Goal: Information Seeking & Learning: Learn about a topic

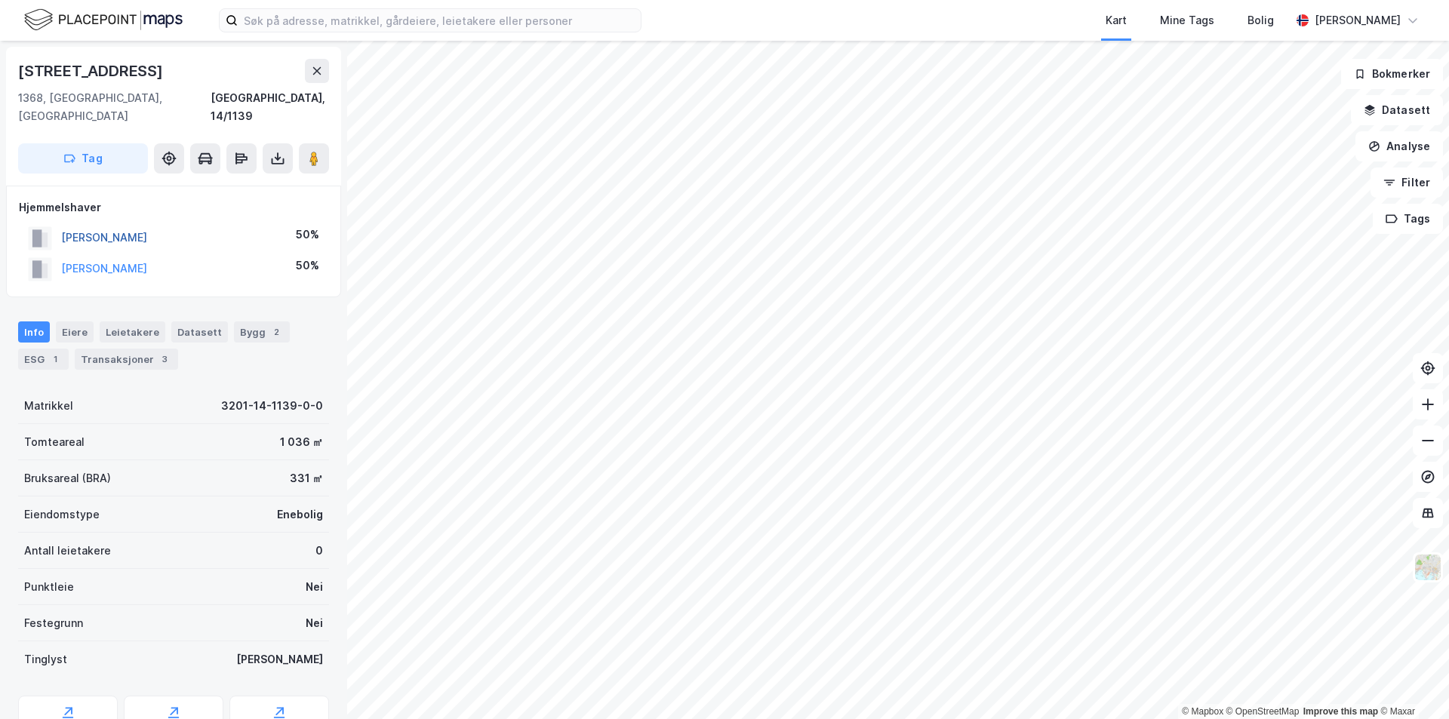
drag, startPoint x: 179, startPoint y: 217, endPoint x: 63, endPoint y: 218, distance: 116.3
click at [63, 223] on div "[PERSON_NAME] 50%" at bounding box center [174, 238] width 310 height 31
copy button "[PERSON_NAME]"
drag, startPoint x: 220, startPoint y: 249, endPoint x: 61, endPoint y: 251, distance: 158.5
click at [61, 254] on div "[PERSON_NAME] 50%" at bounding box center [174, 269] width 310 height 31
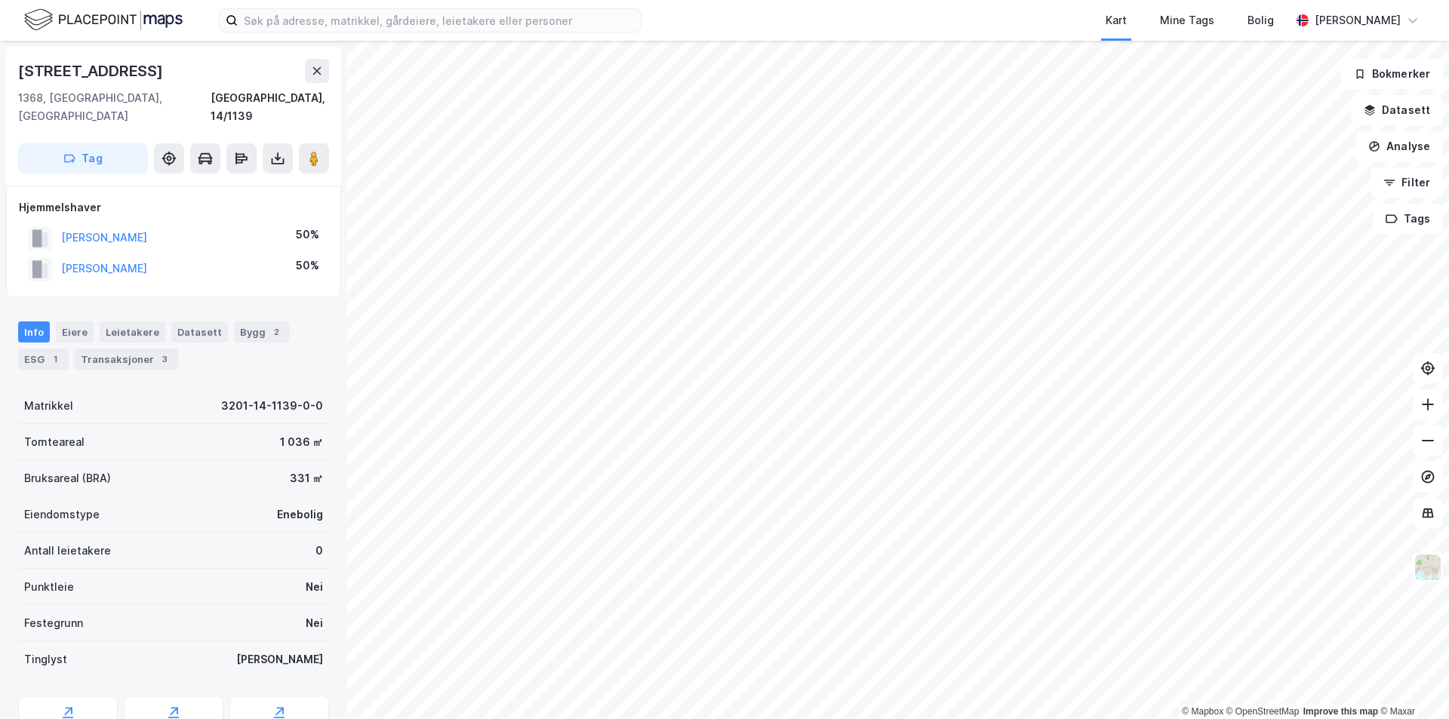
copy button "[PERSON_NAME]"
drag, startPoint x: 153, startPoint y: 72, endPoint x: 1, endPoint y: 74, distance: 152.5
click at [1, 74] on div "Michelets Vei 116a 1368, [GEOGRAPHIC_DATA], [GEOGRAPHIC_DATA], 14/84 Tag Hjemme…" at bounding box center [173, 380] width 347 height 679
copy div "[STREET_ADDRESS]"
click at [131, 349] on div "Transaksjoner 3" at bounding box center [126, 359] width 103 height 21
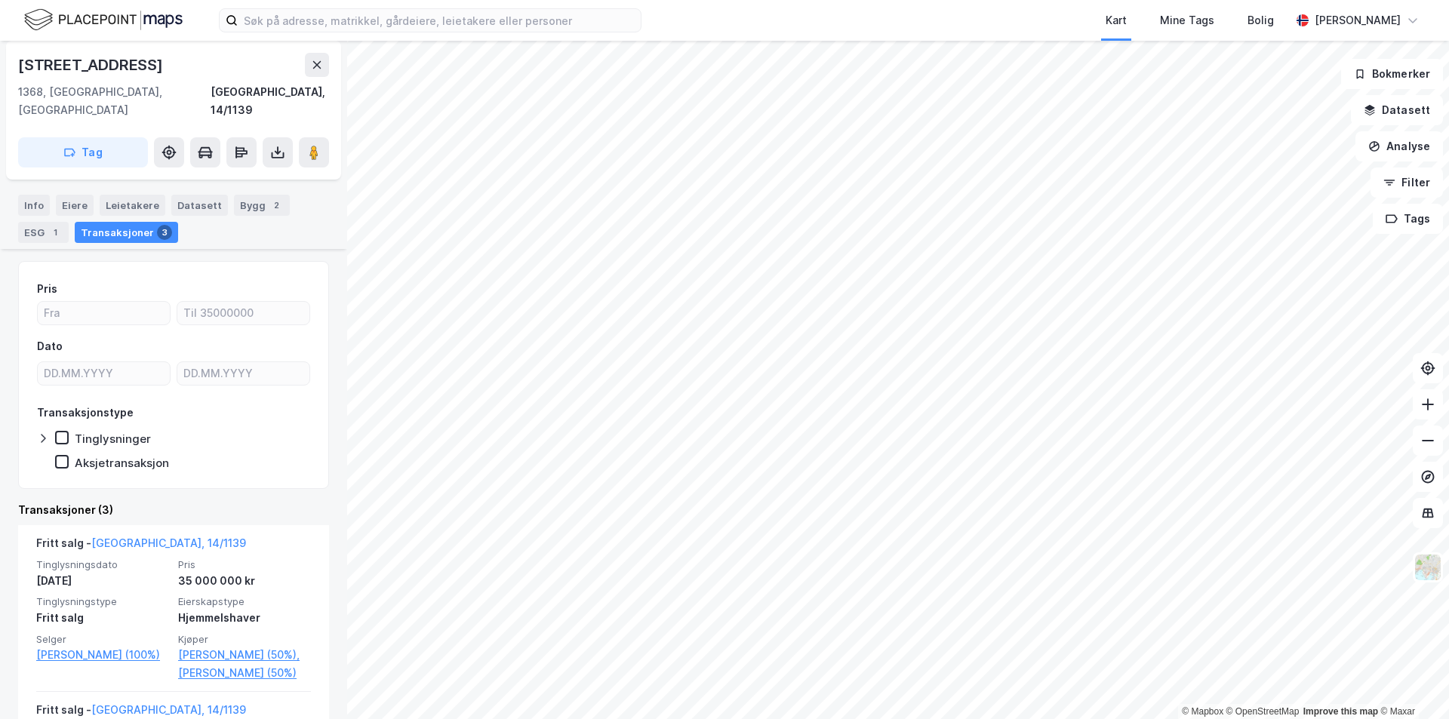
scroll to position [151, 0]
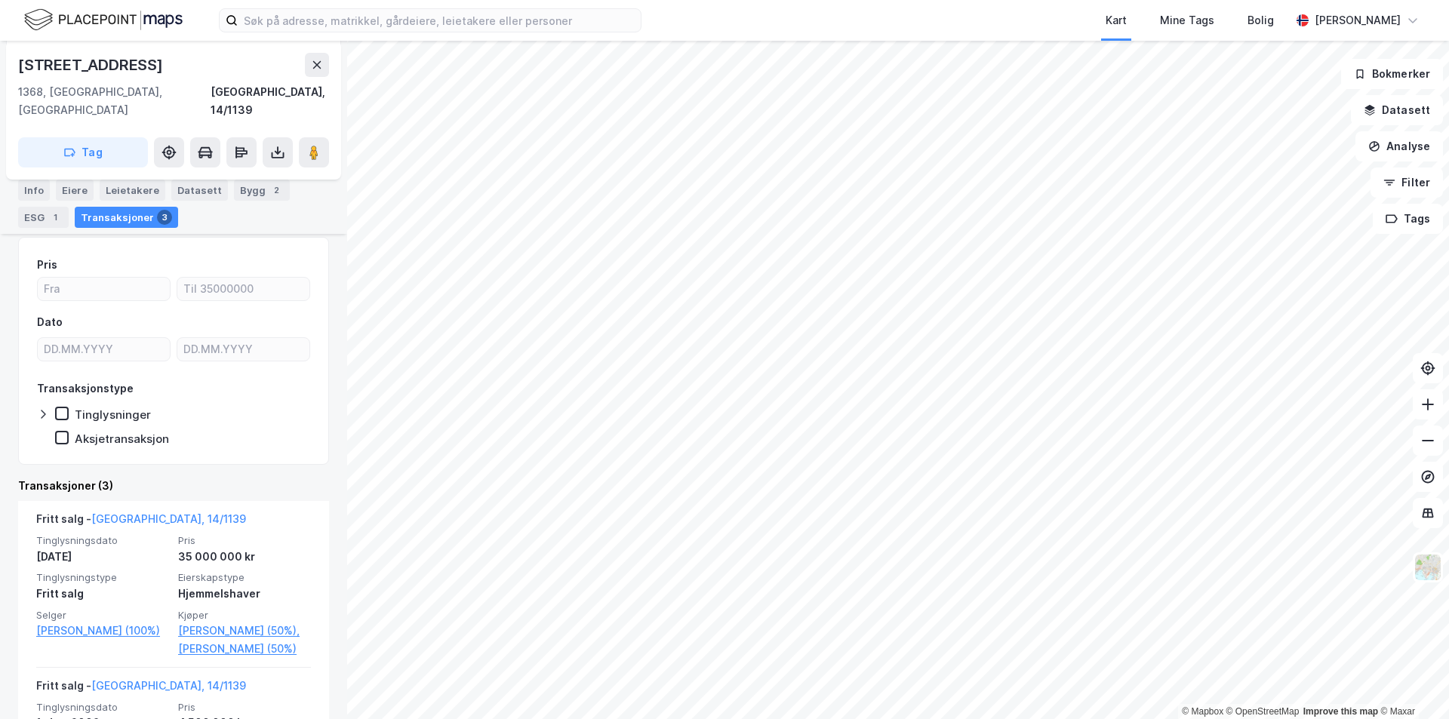
drag, startPoint x: 170, startPoint y: 63, endPoint x: 14, endPoint y: 62, distance: 156.3
click at [14, 62] on div "[STREET_ADDRESS]" at bounding box center [173, 110] width 335 height 139
copy div "[STREET_ADDRESS]"
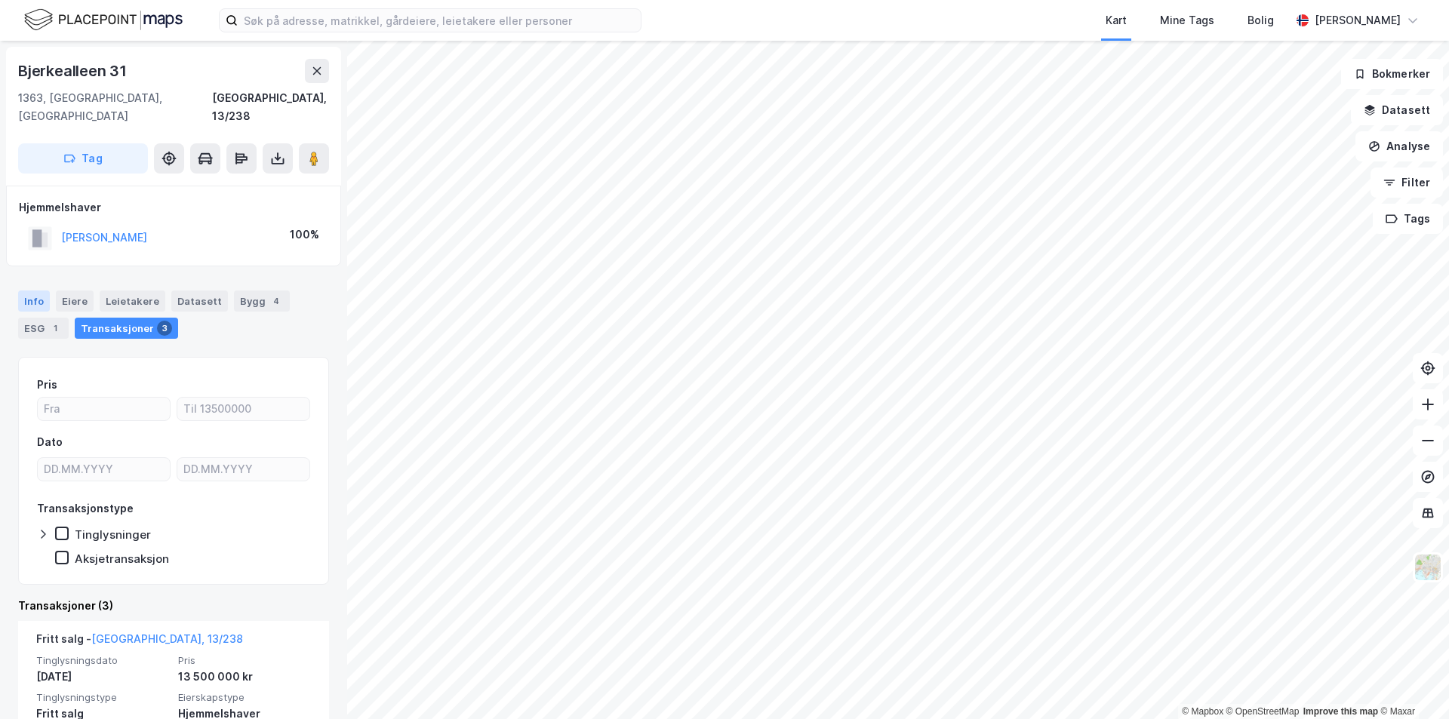
click at [36, 291] on div "Info" at bounding box center [34, 301] width 32 height 21
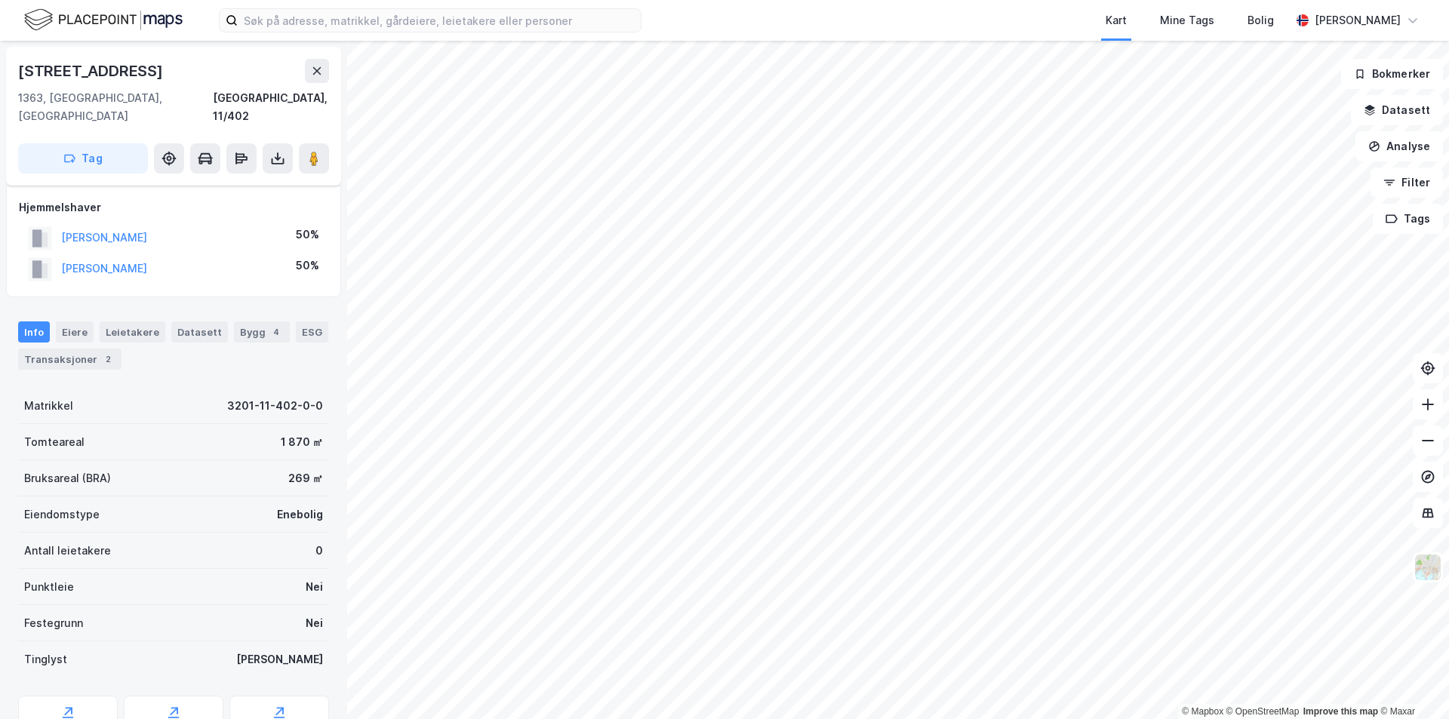
scroll to position [117, 0]
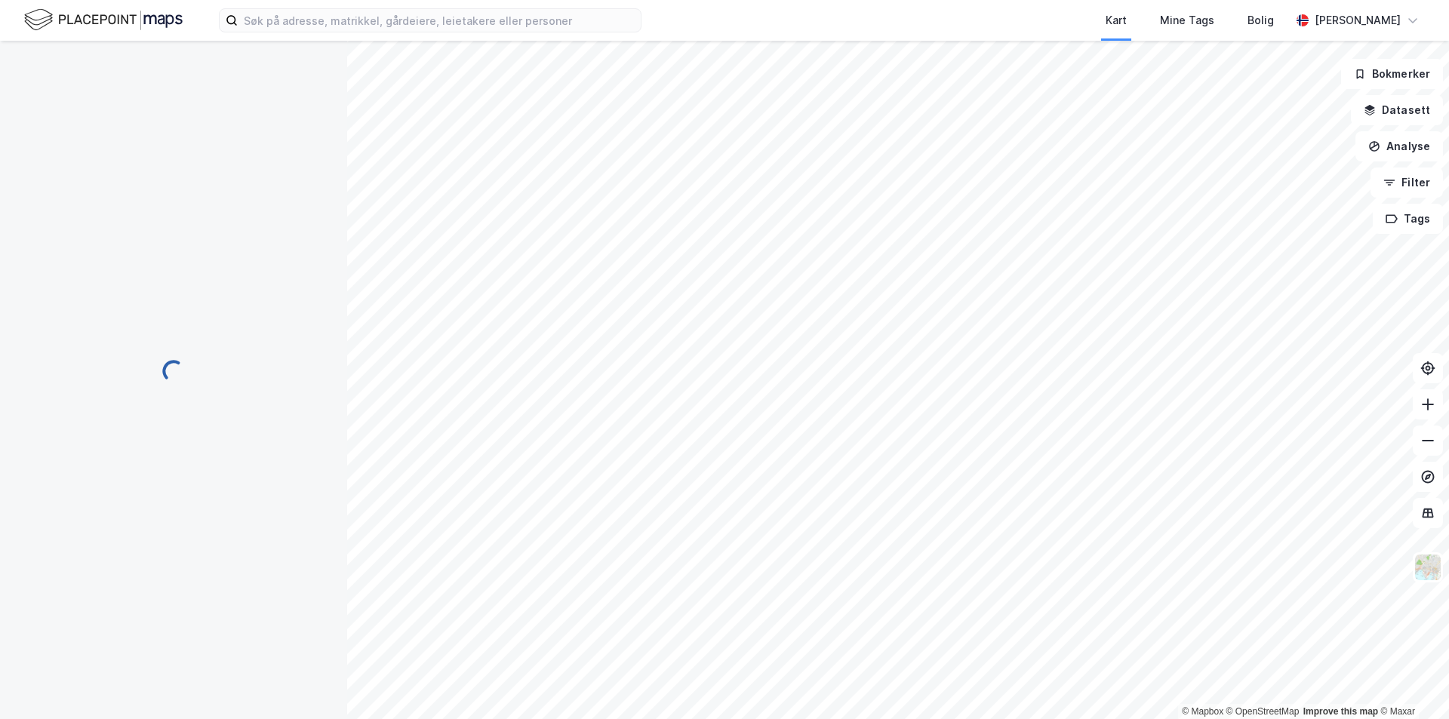
scroll to position [117, 0]
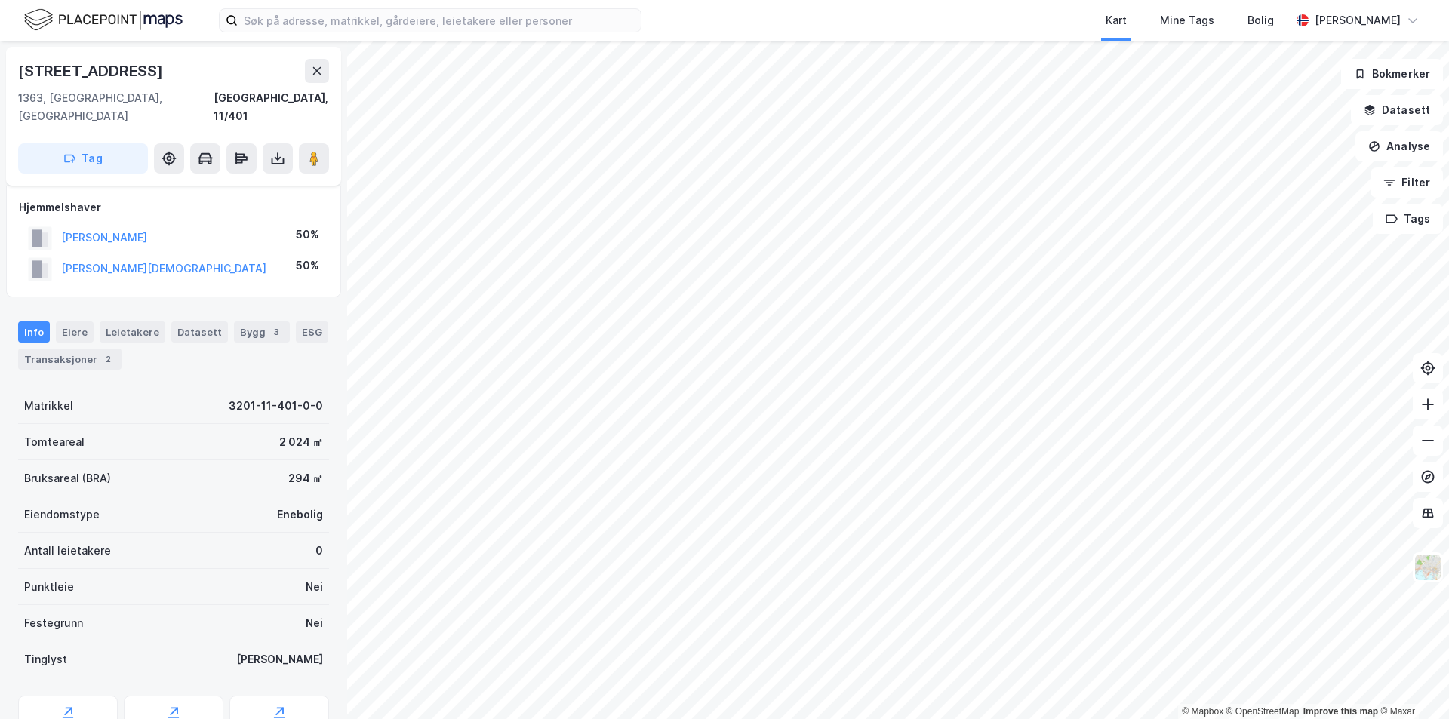
scroll to position [117, 0]
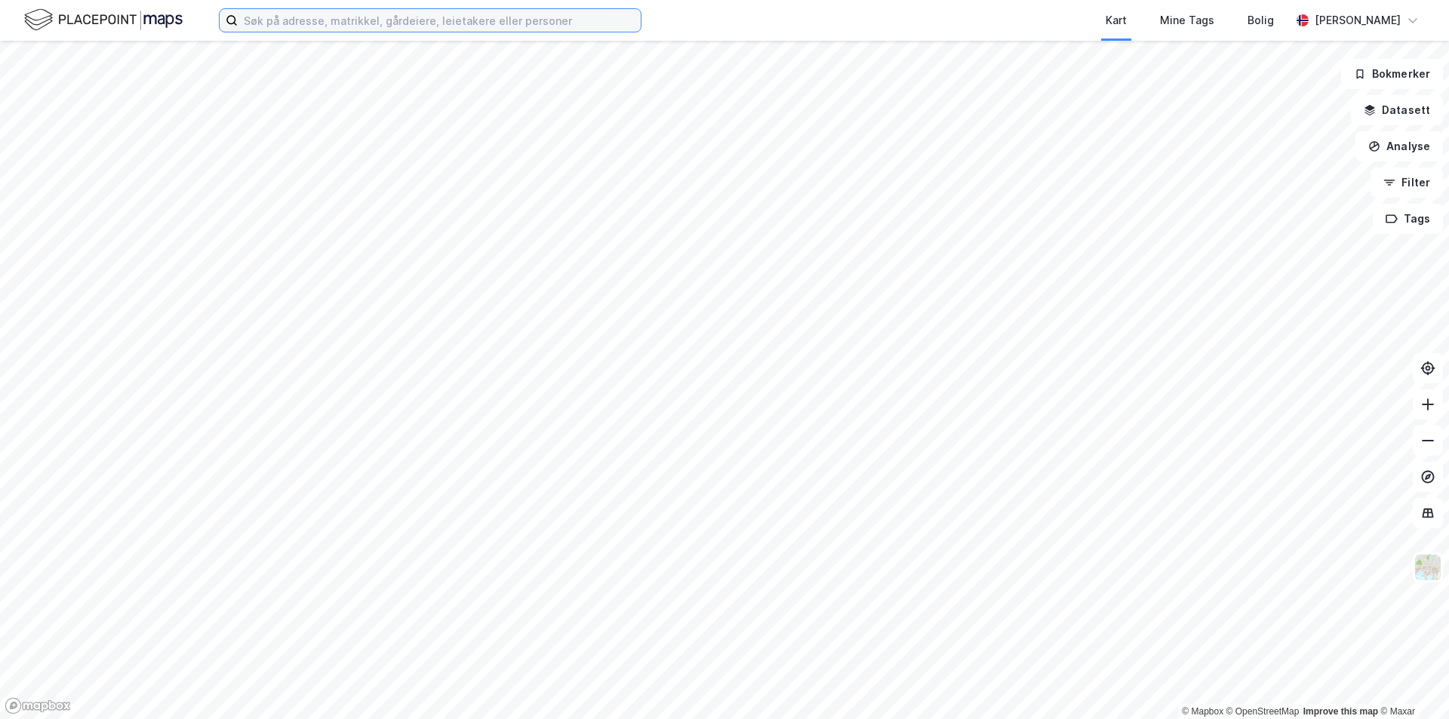
click at [536, 23] on input at bounding box center [439, 20] width 403 height 23
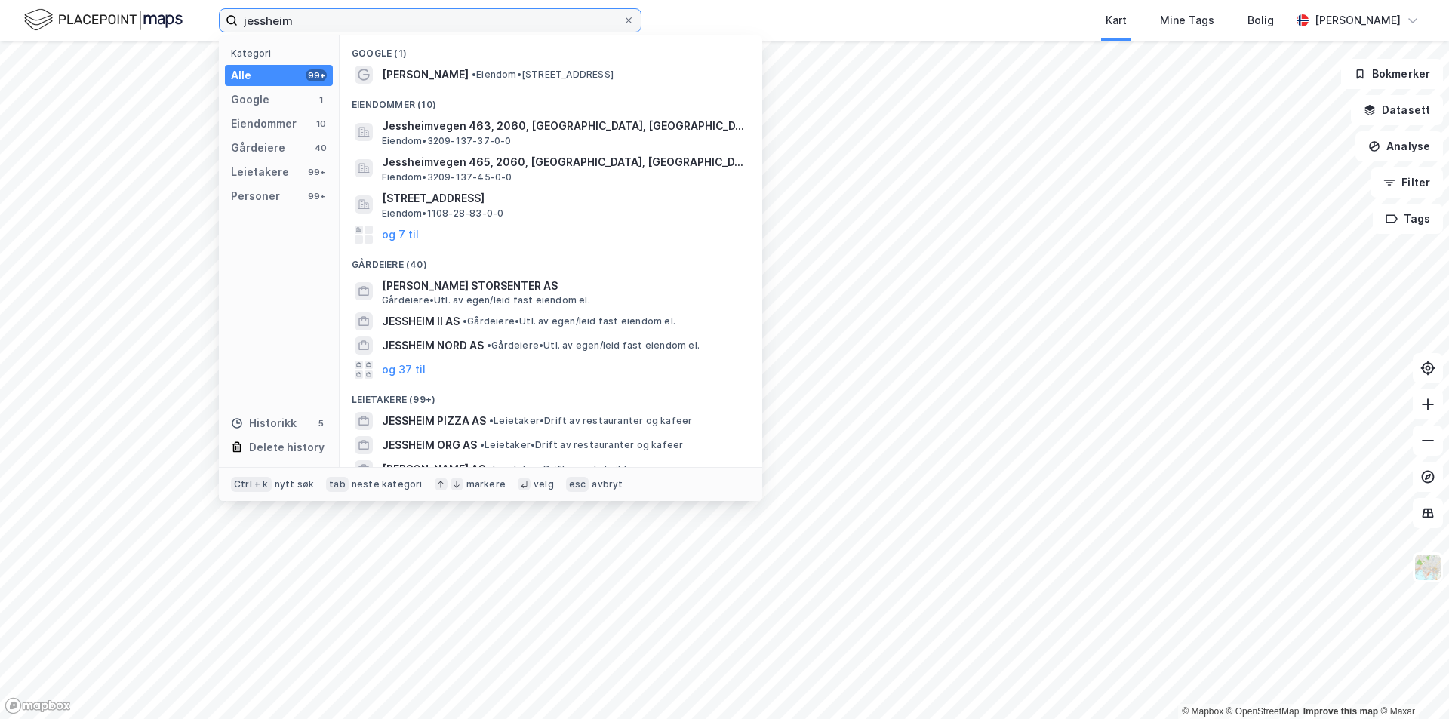
type input "jessheim"
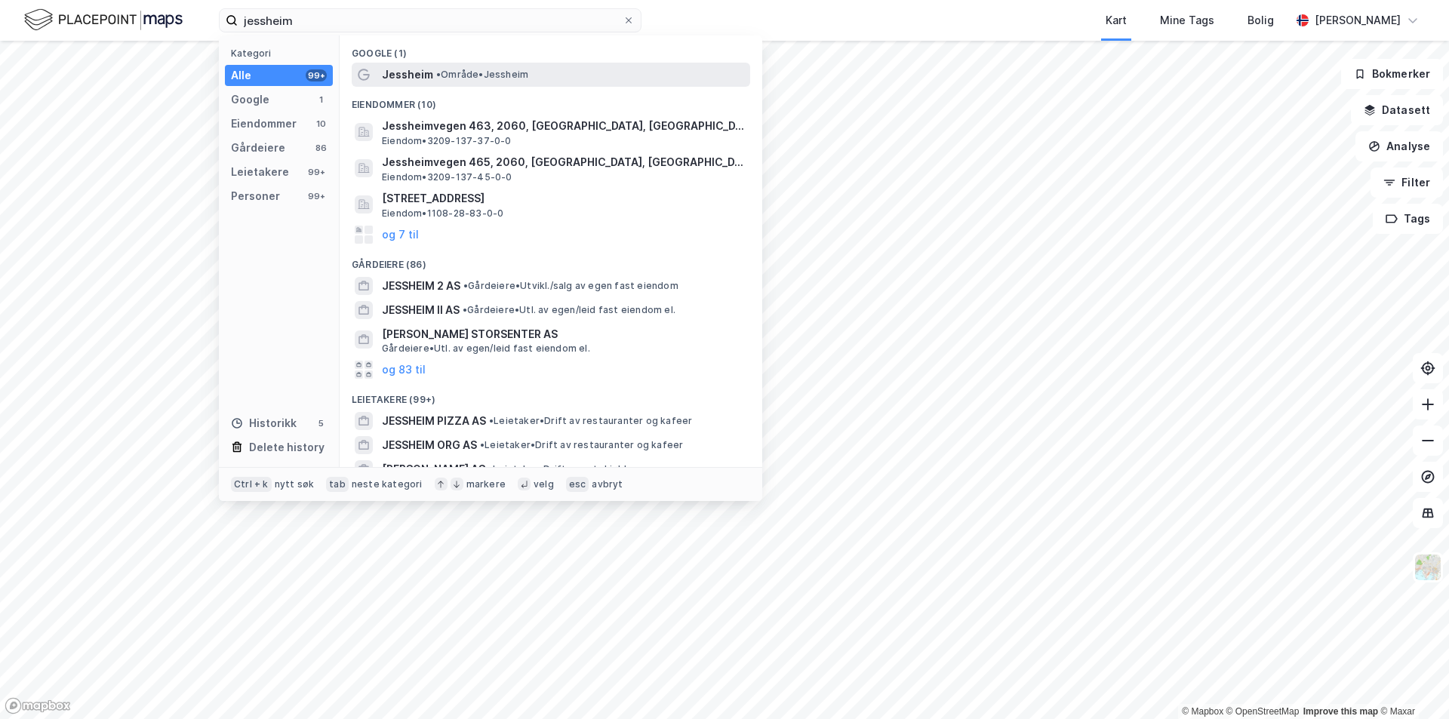
click at [417, 75] on span "Jessheim" at bounding box center [407, 75] width 51 height 18
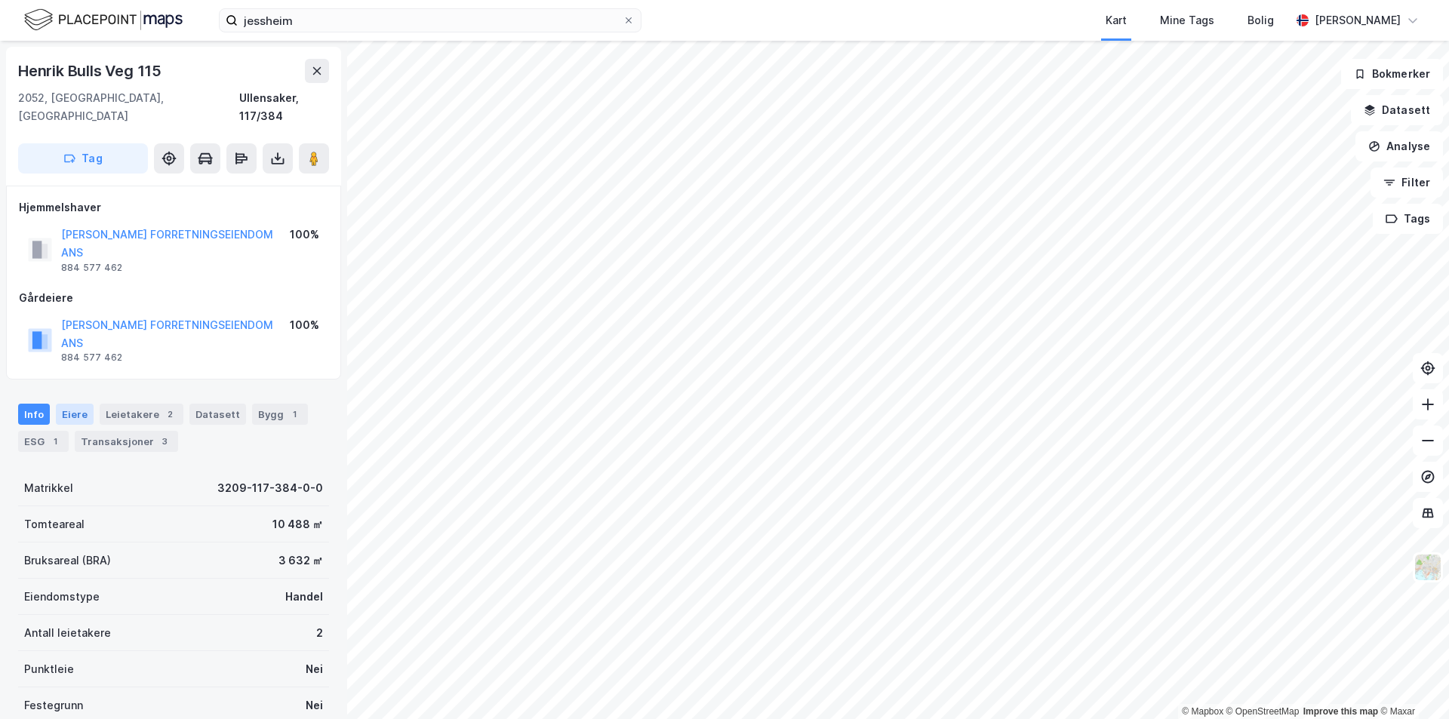
click at [72, 404] on div "Eiere" at bounding box center [75, 414] width 38 height 21
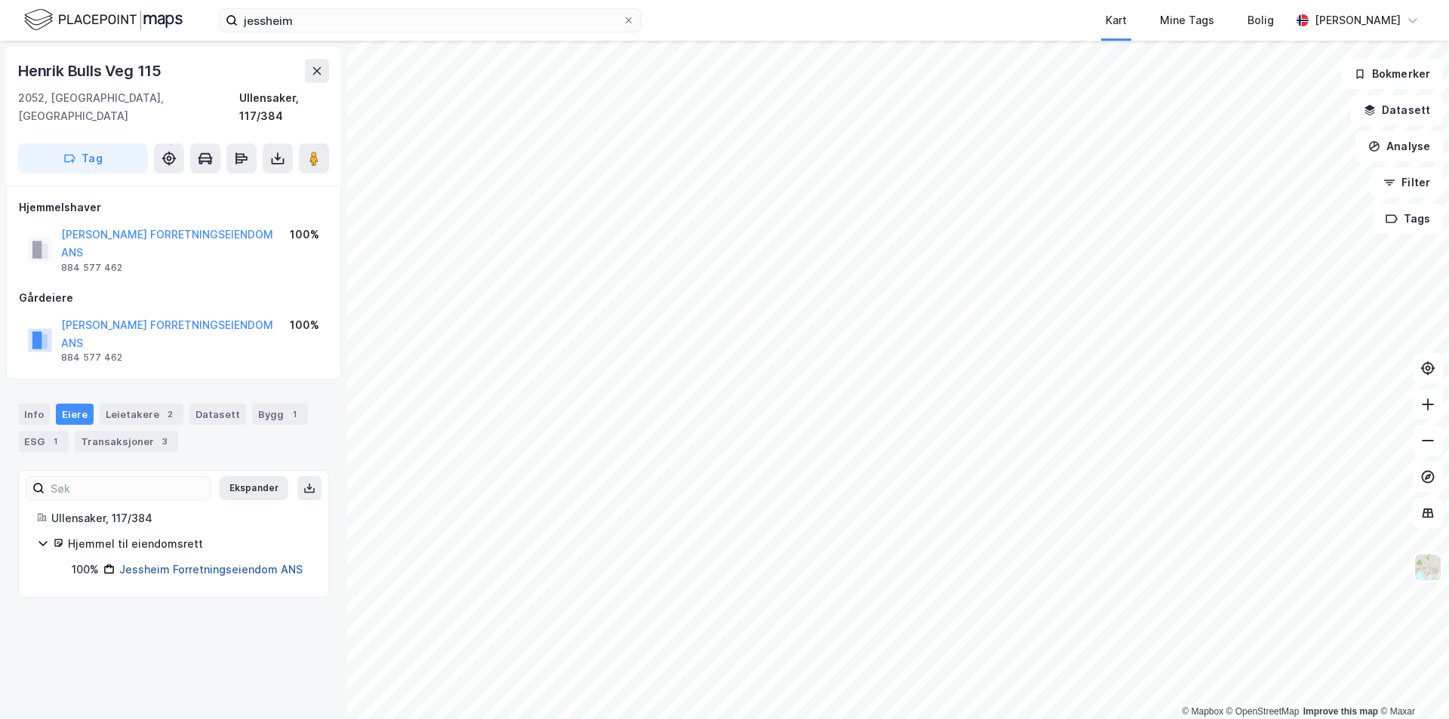
click at [152, 563] on link "Jessheim Forretningseiendom ANS" at bounding box center [210, 569] width 183 height 13
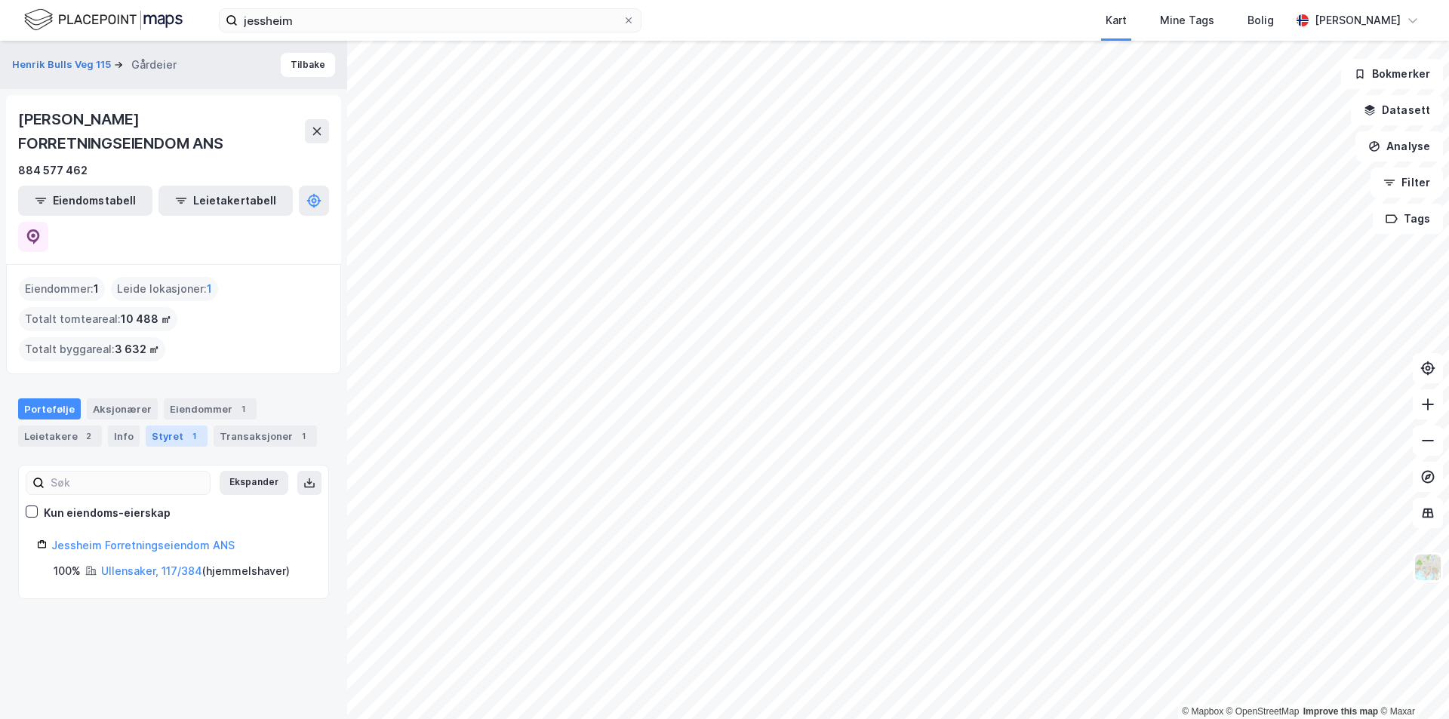
click at [156, 426] on div "Styret 1" at bounding box center [177, 436] width 62 height 21
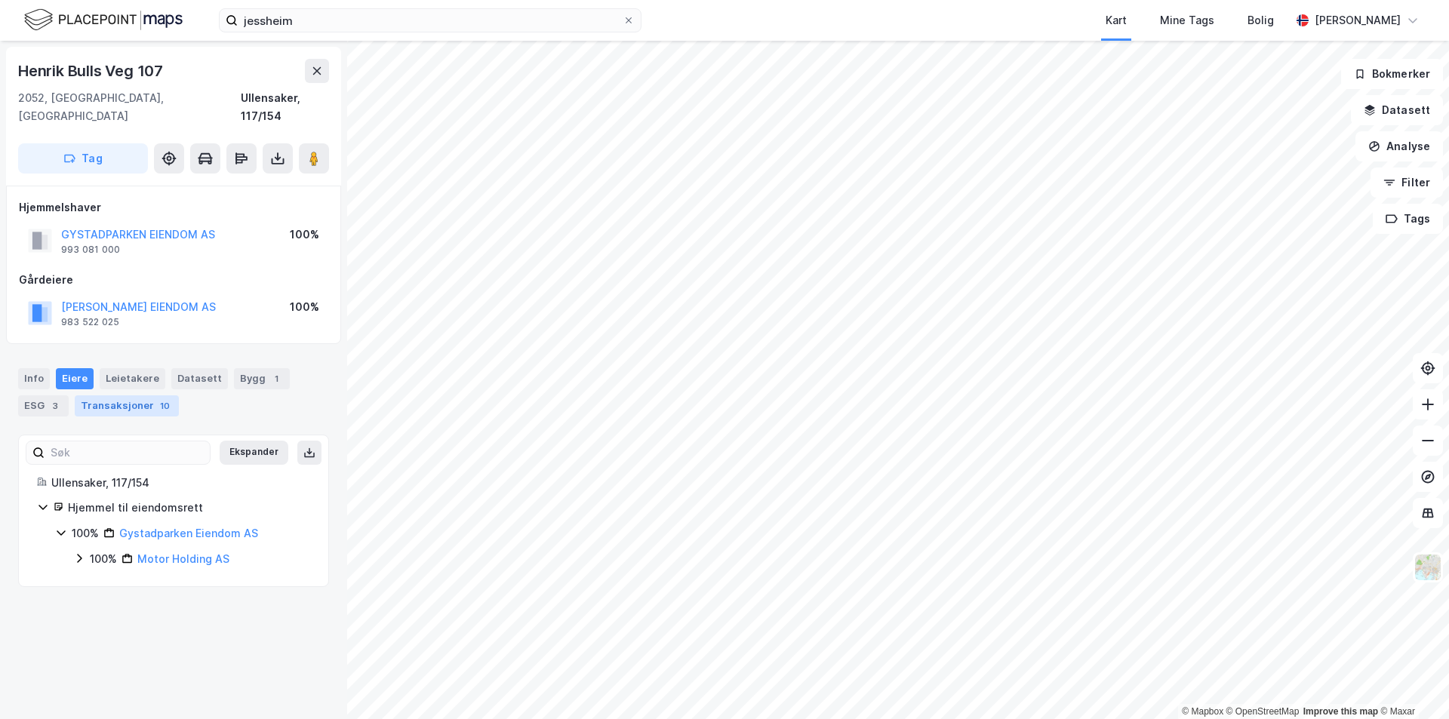
click at [144, 396] on div "Transaksjoner 10" at bounding box center [127, 406] width 104 height 21
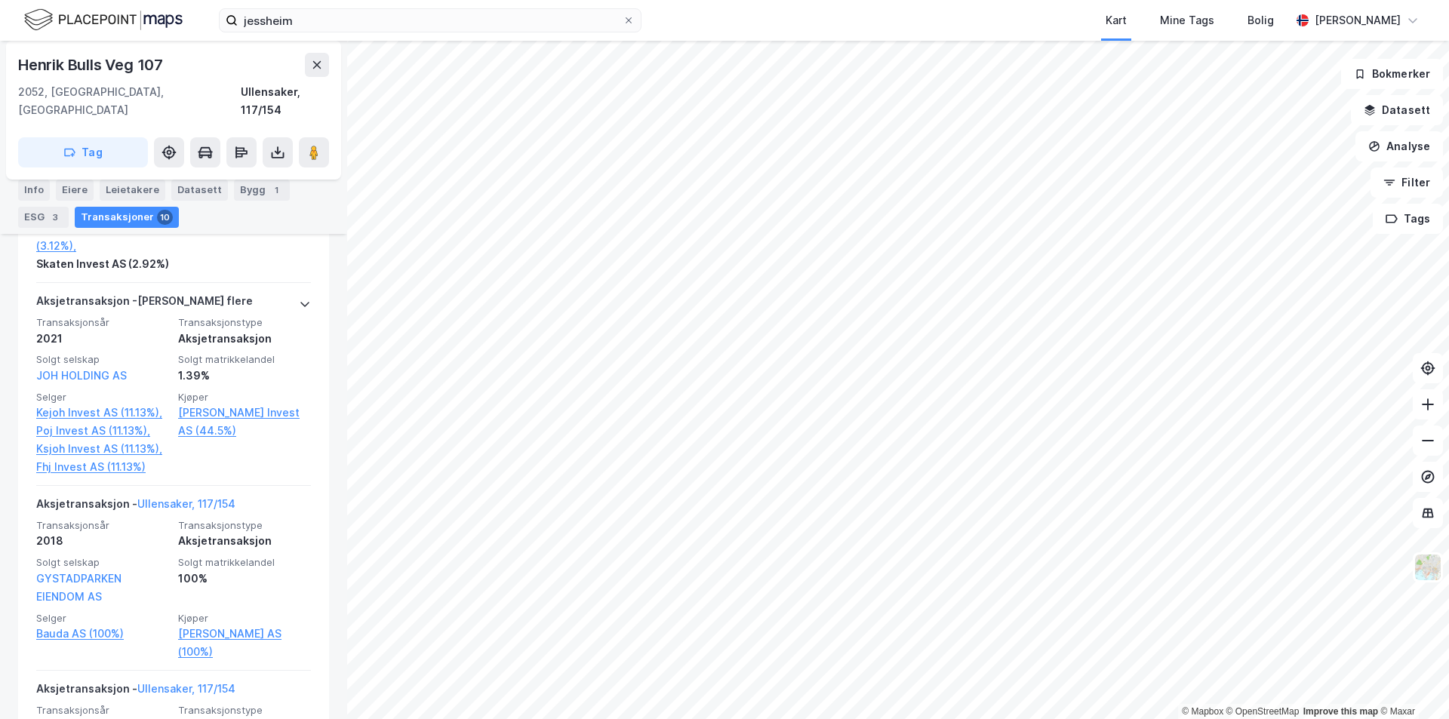
scroll to position [1208, 0]
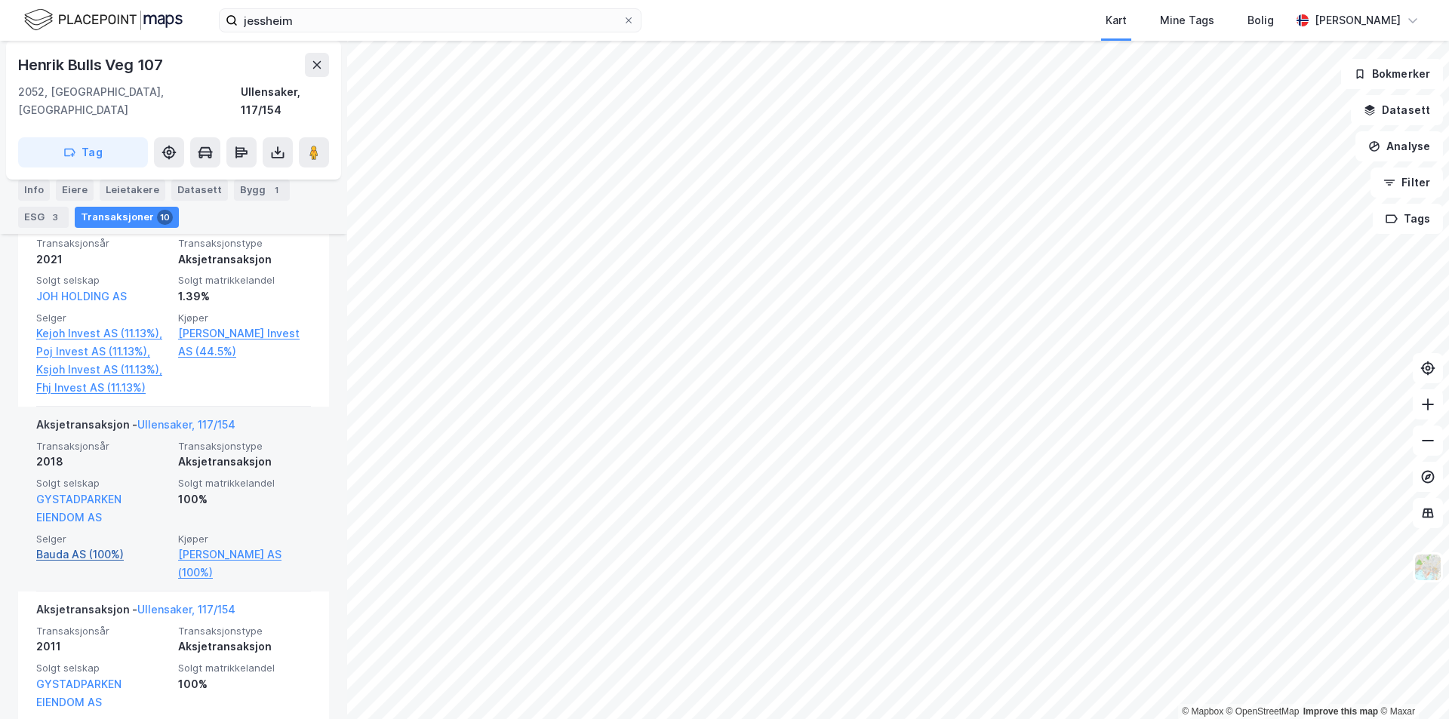
click at [61, 558] on link "Bauda AS (100%)" at bounding box center [102, 555] width 133 height 18
